Goal: Transaction & Acquisition: Purchase product/service

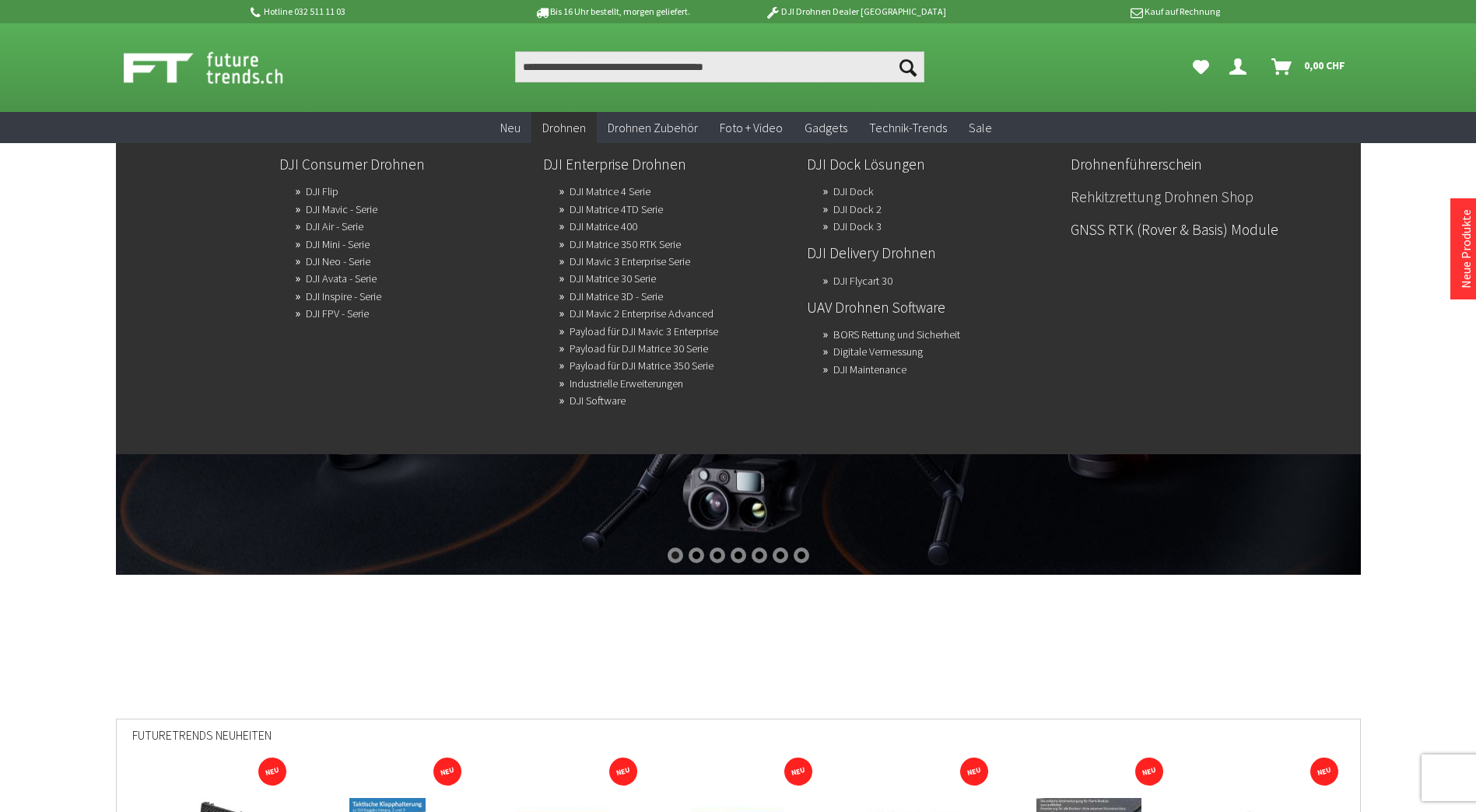
click at [1163, 199] on link "Rehkitzrettung Drohnen Shop" at bounding box center [1196, 197] width 252 height 27
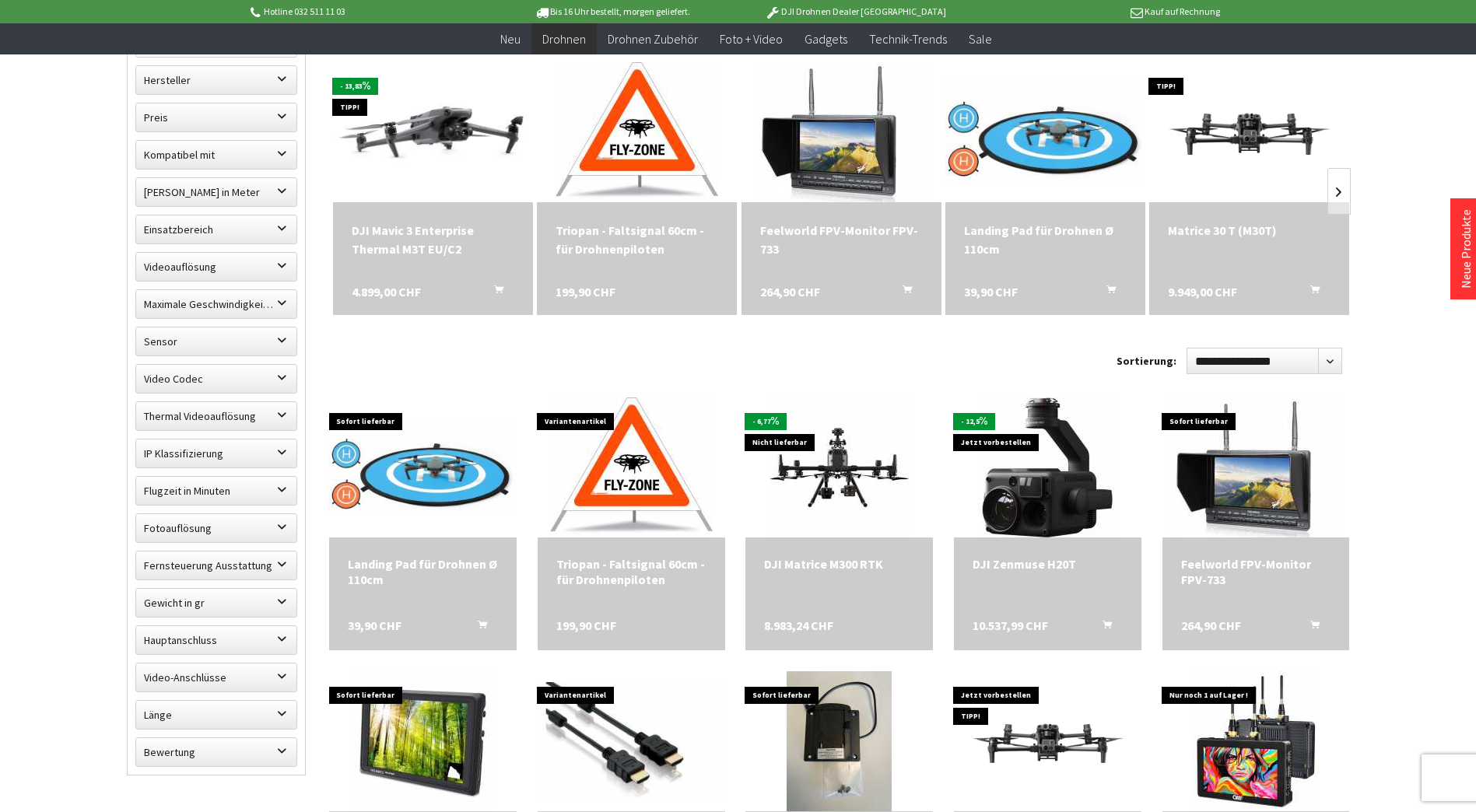
scroll to position [544, 0]
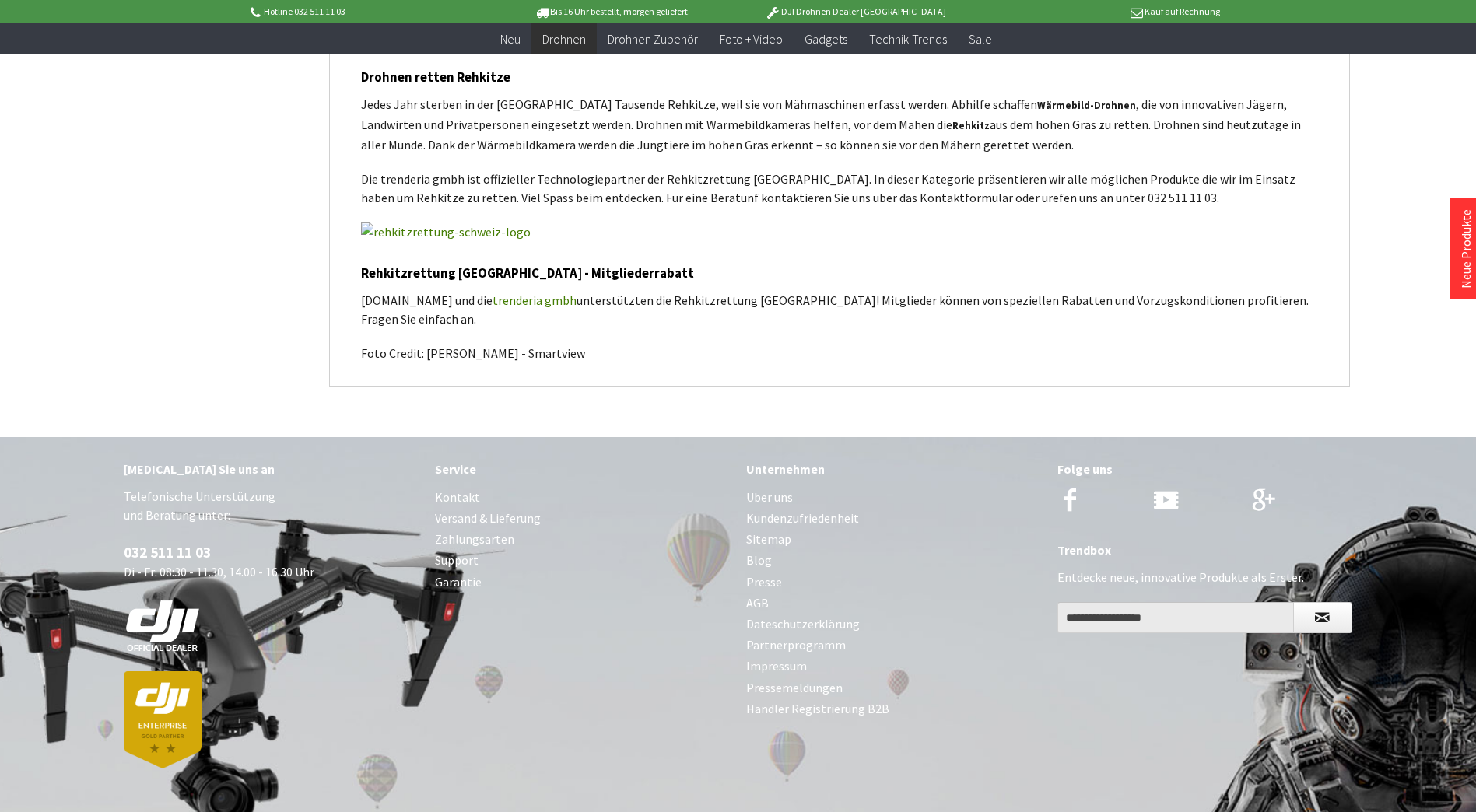
scroll to position [2022, 0]
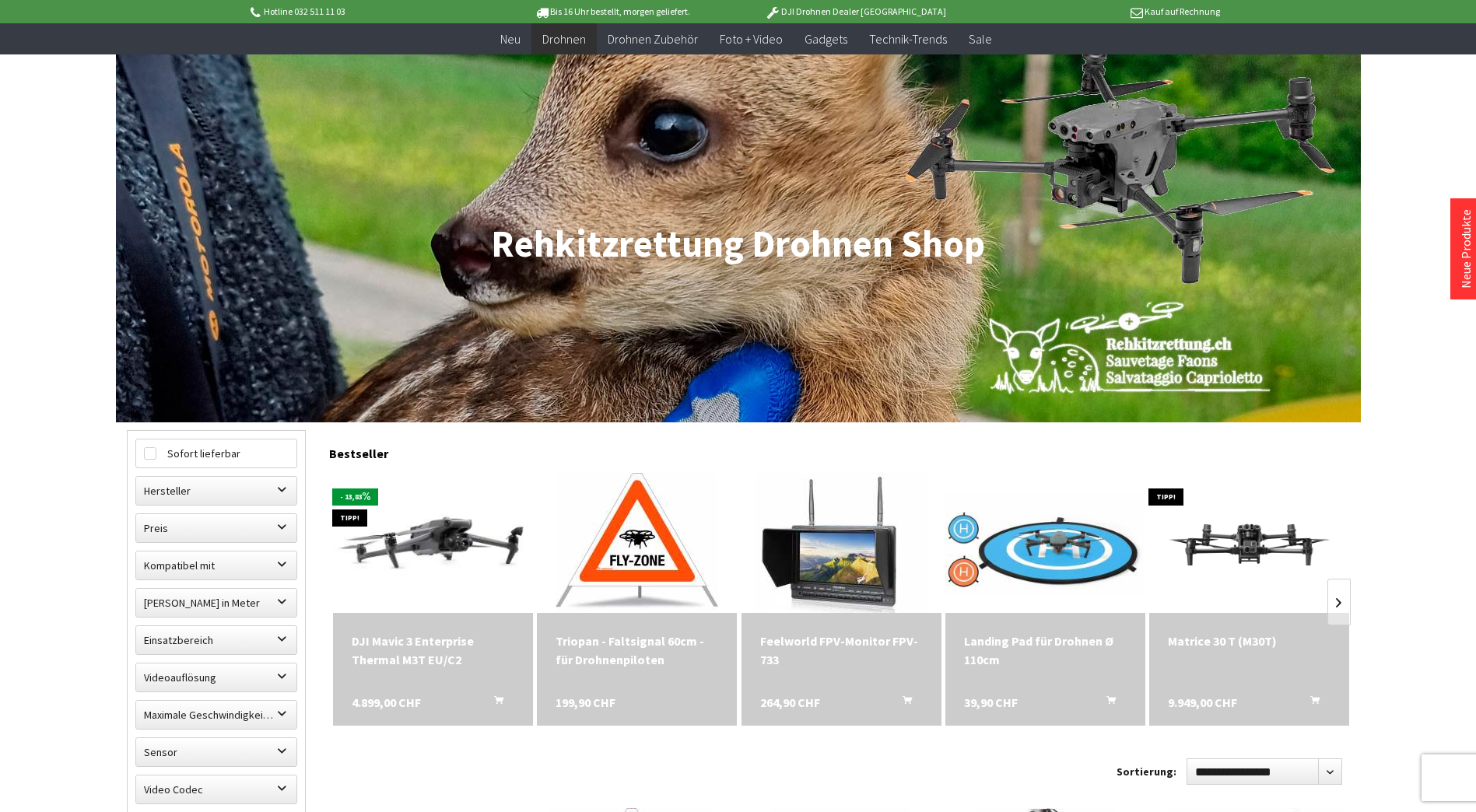
scroll to position [78, 0]
